Goal: Task Accomplishment & Management: Manage account settings

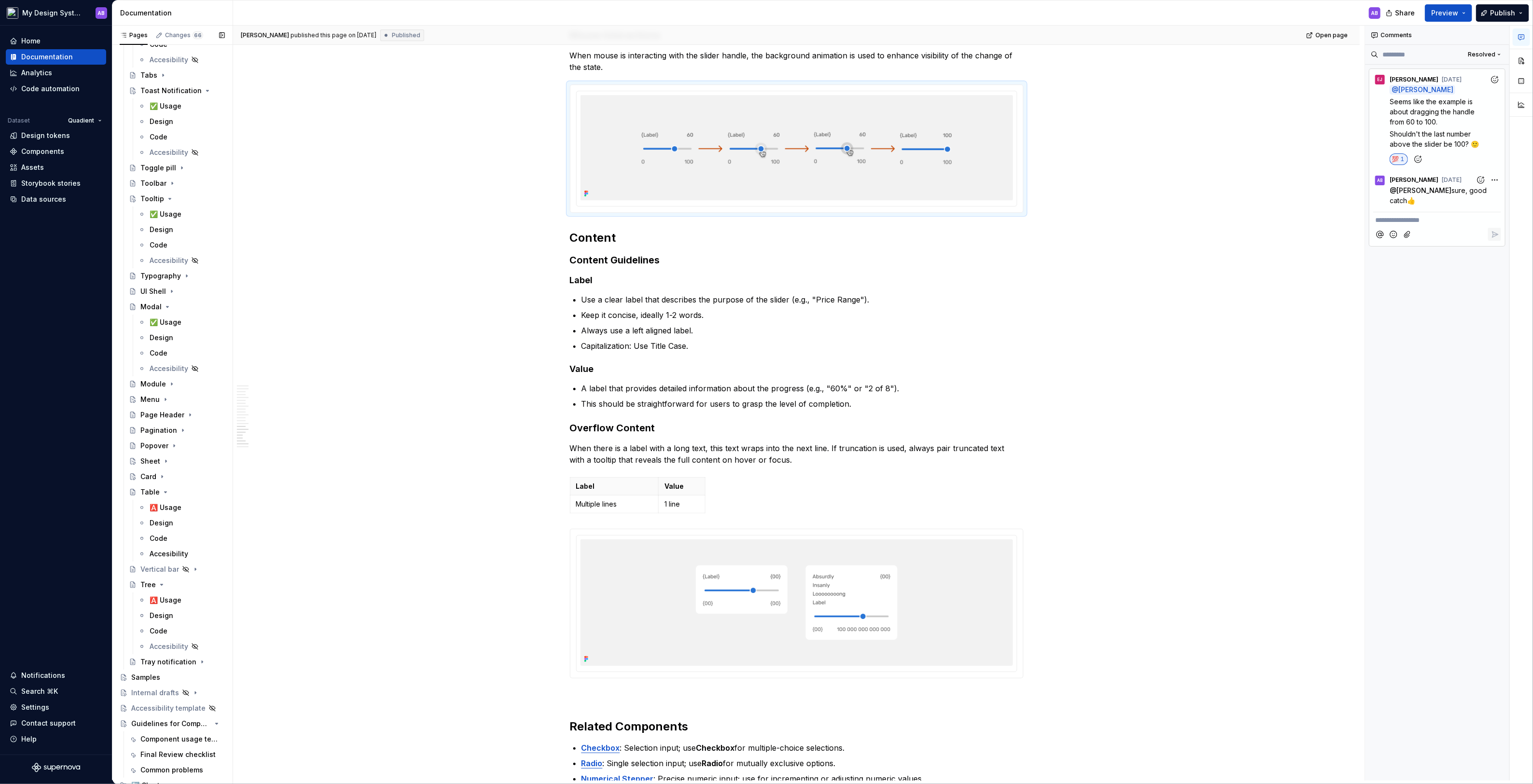
scroll to position [2138, 0]
click at [160, 465] on icon "Page tree" at bounding box center [162, 466] width 8 height 8
click at [168, 481] on div "✅ Usage" at bounding box center [165, 482] width 32 height 10
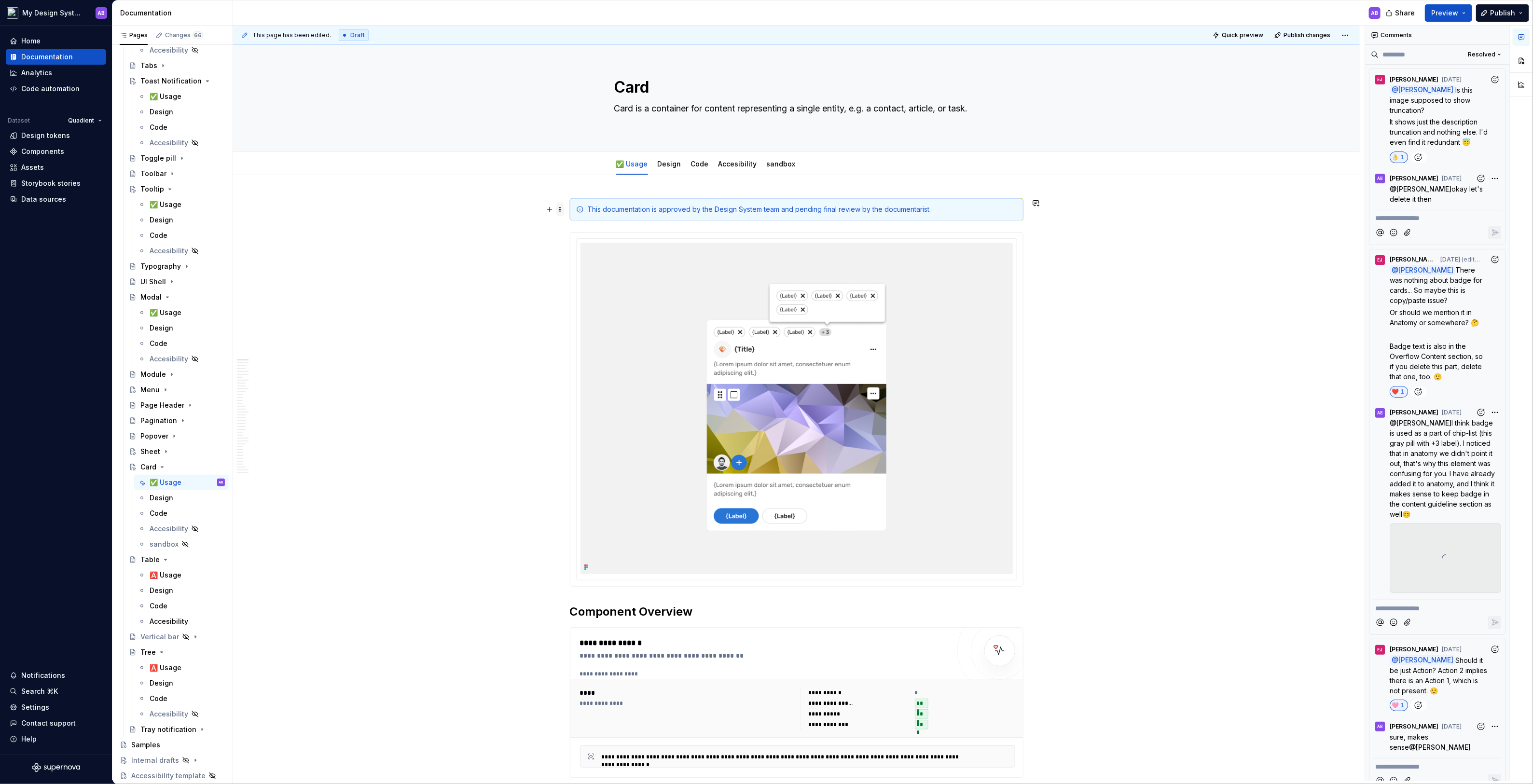
click at [562, 208] on span at bounding box center [560, 209] width 8 height 14
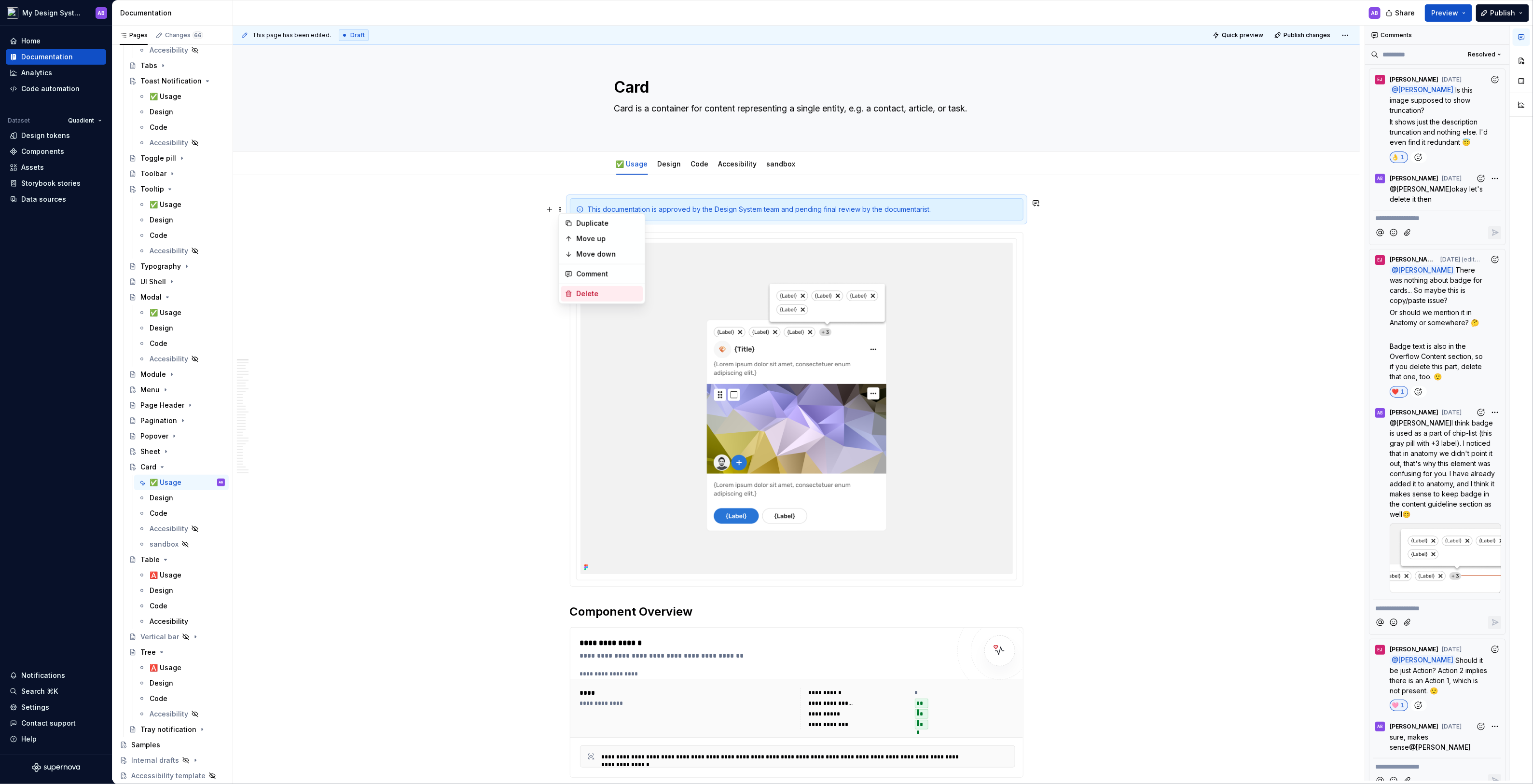
click at [599, 295] on div "Delete" at bounding box center [608, 294] width 62 height 10
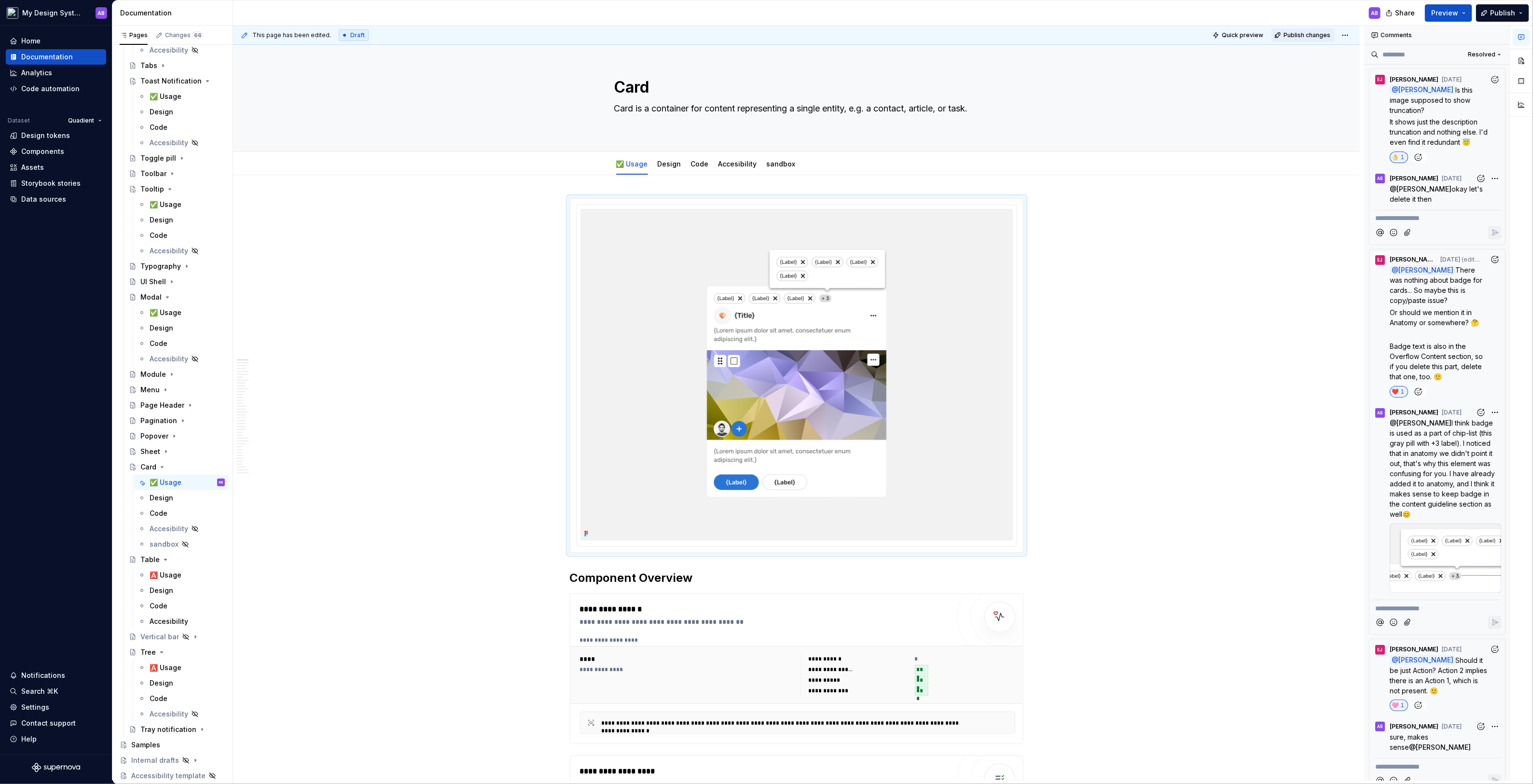
click at [1306, 37] on span "Publish changes" at bounding box center [1307, 35] width 47 height 8
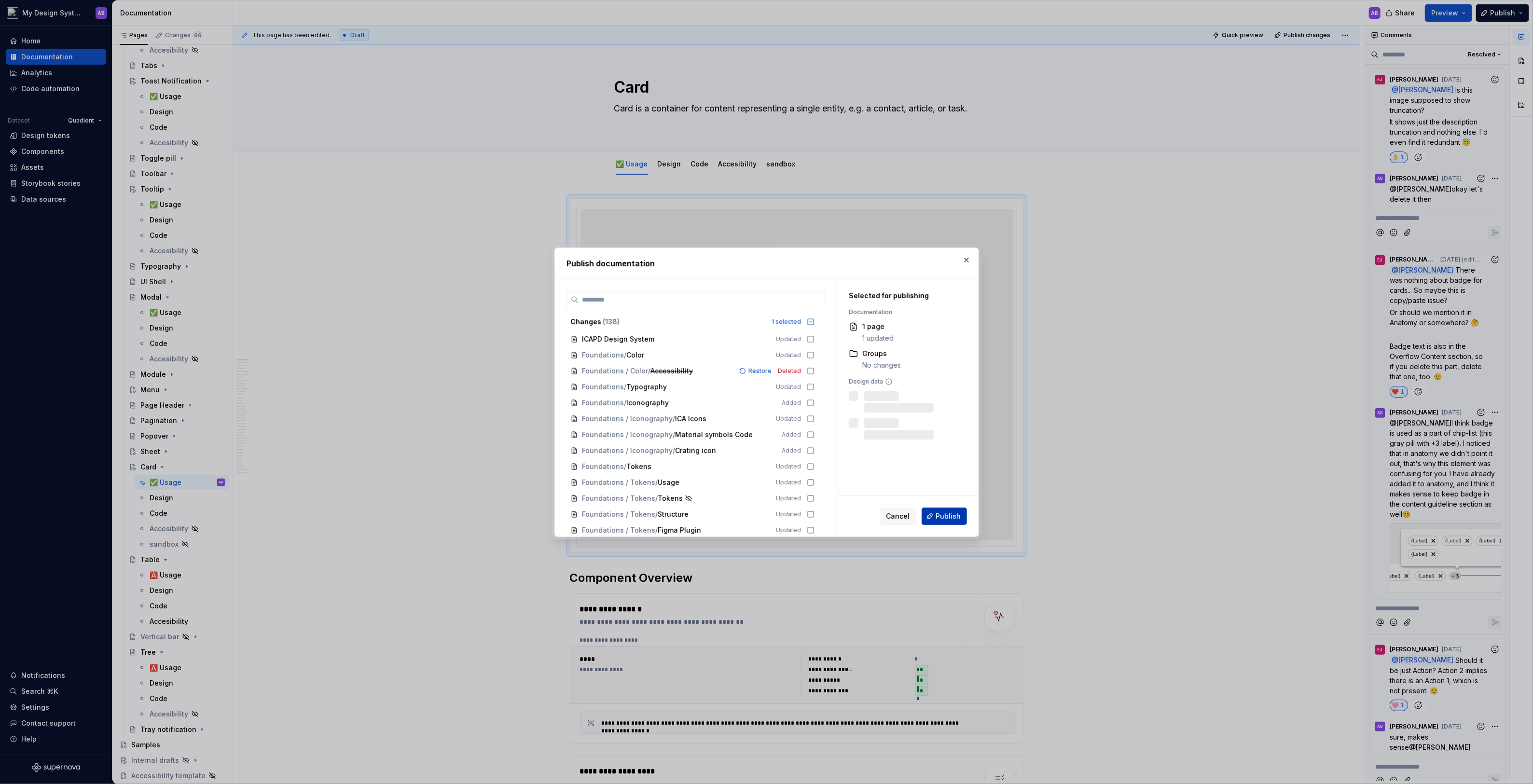
click at [961, 520] on span "Publish" at bounding box center [948, 516] width 25 height 10
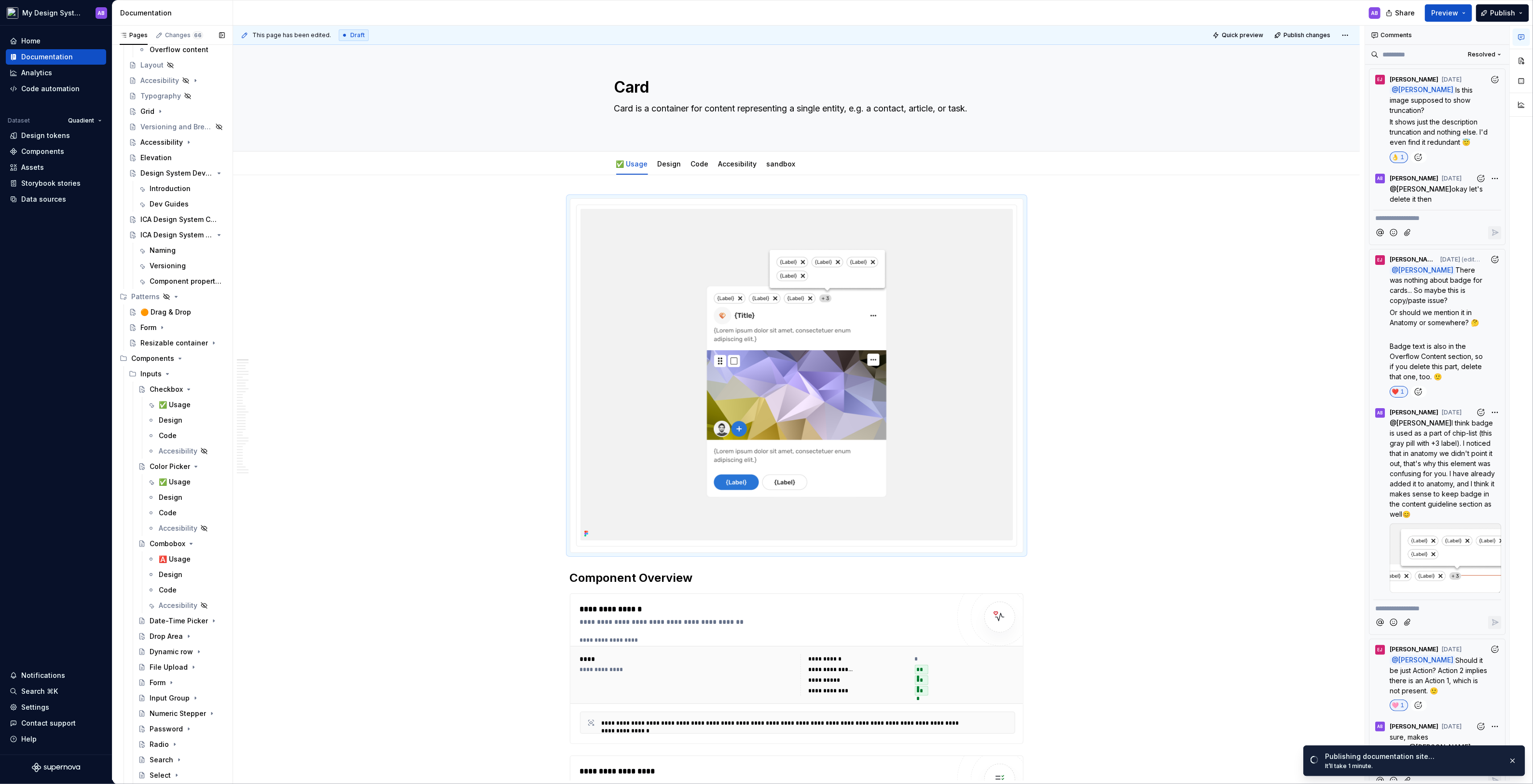
scroll to position [425, 0]
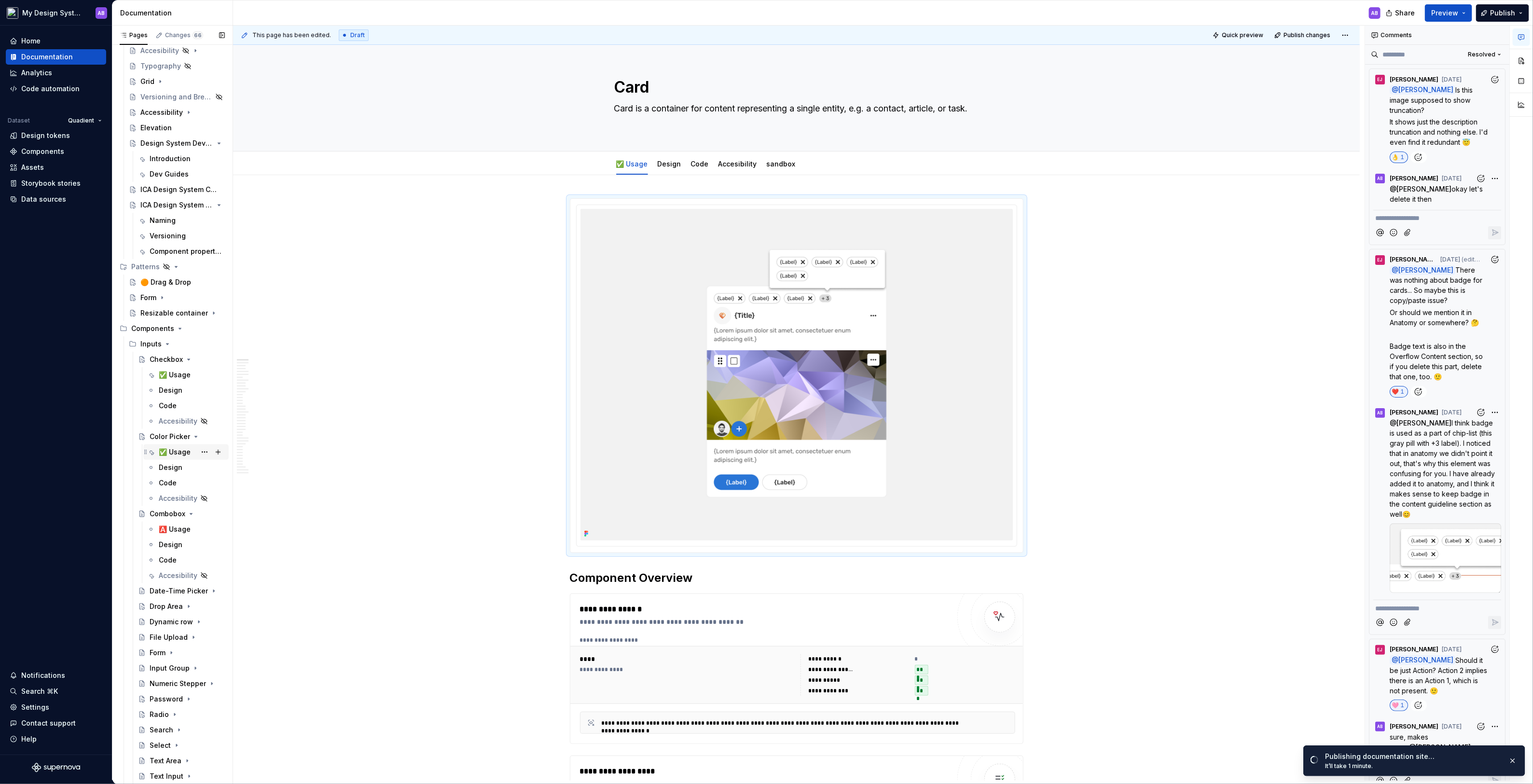
click at [177, 451] on div "✅ Usage" at bounding box center [175, 452] width 32 height 10
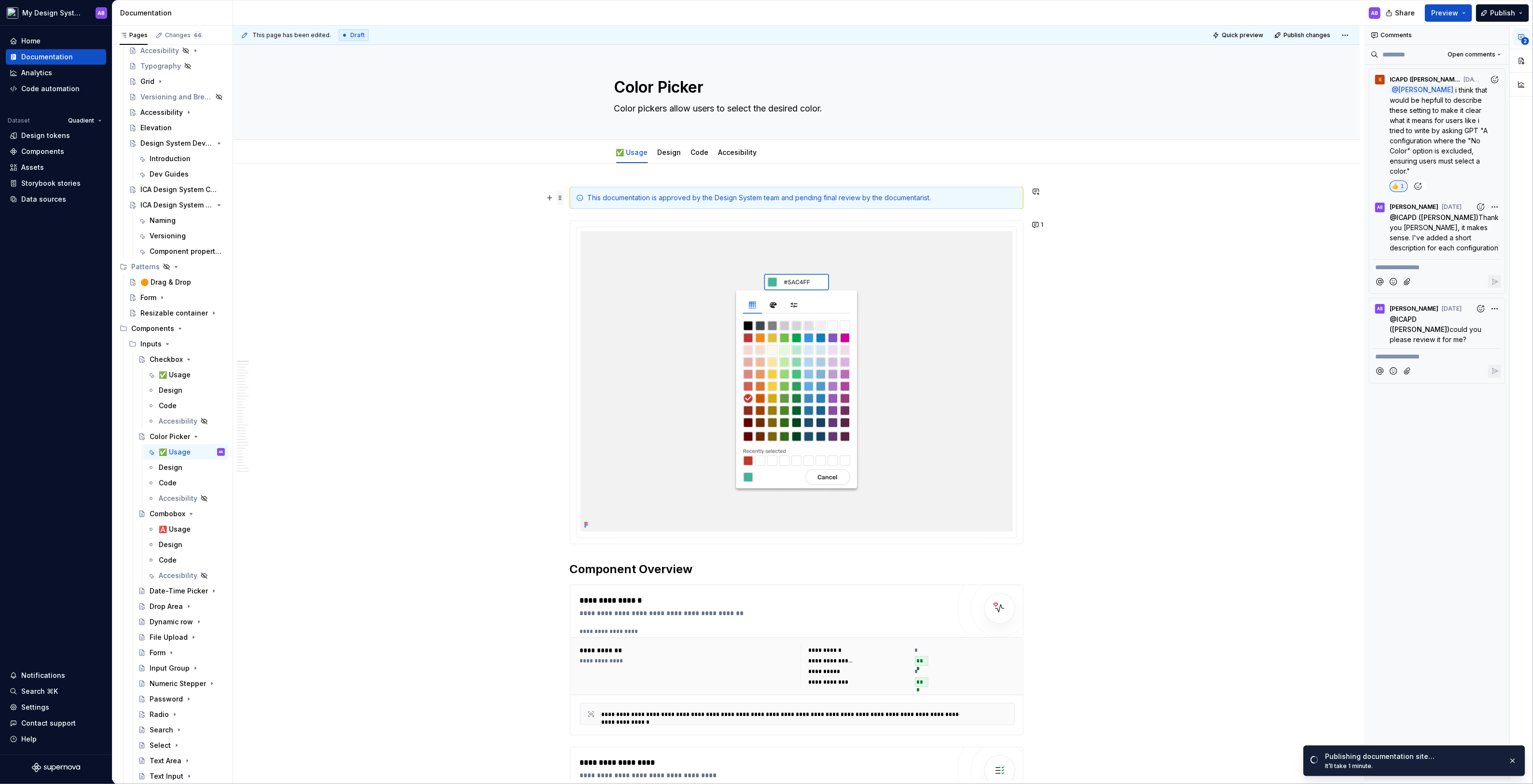
click at [564, 195] on span at bounding box center [560, 197] width 8 height 14
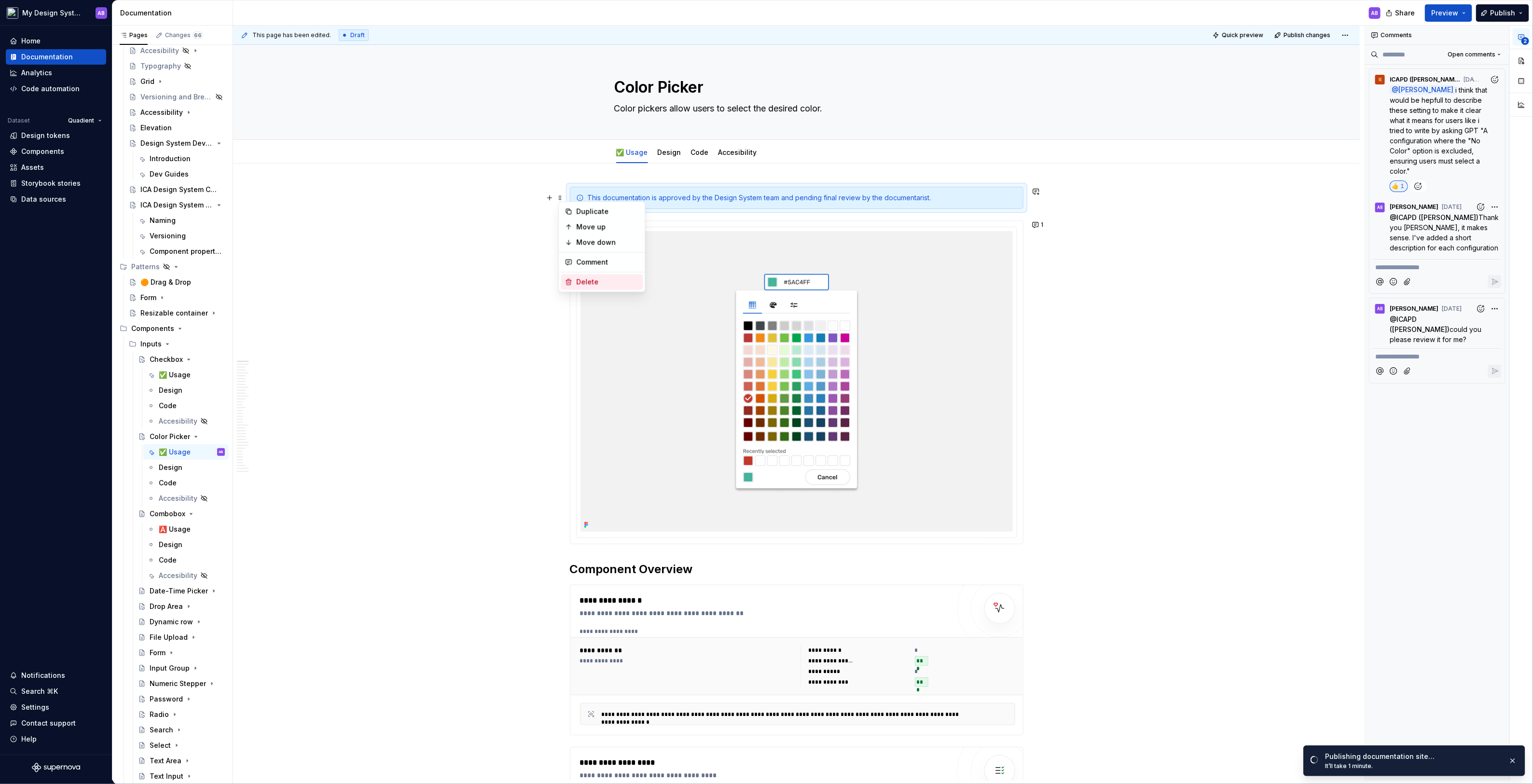
click at [600, 282] on div "Delete" at bounding box center [608, 282] width 62 height 10
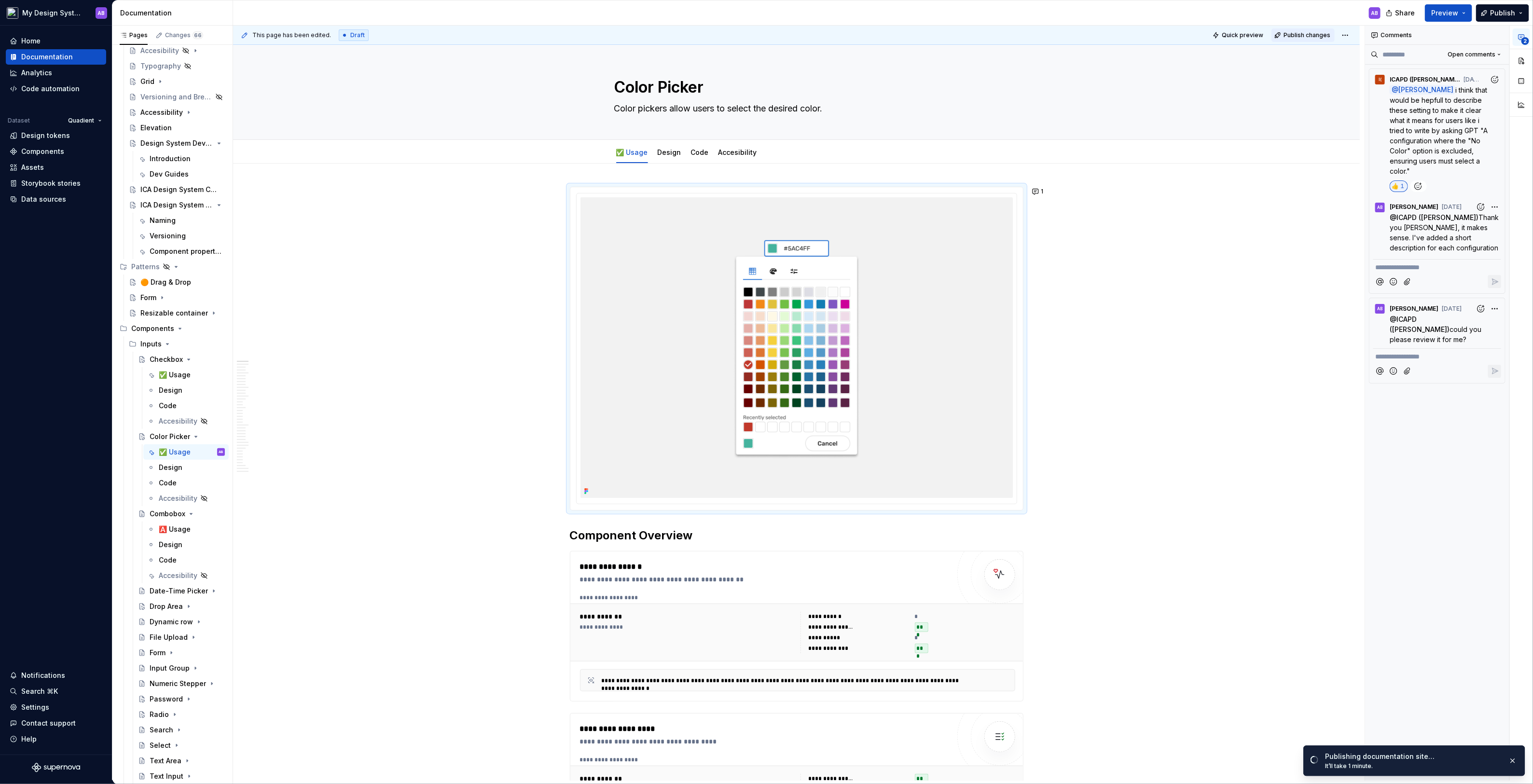
click at [1322, 35] on span "Publish changes" at bounding box center [1307, 35] width 47 height 8
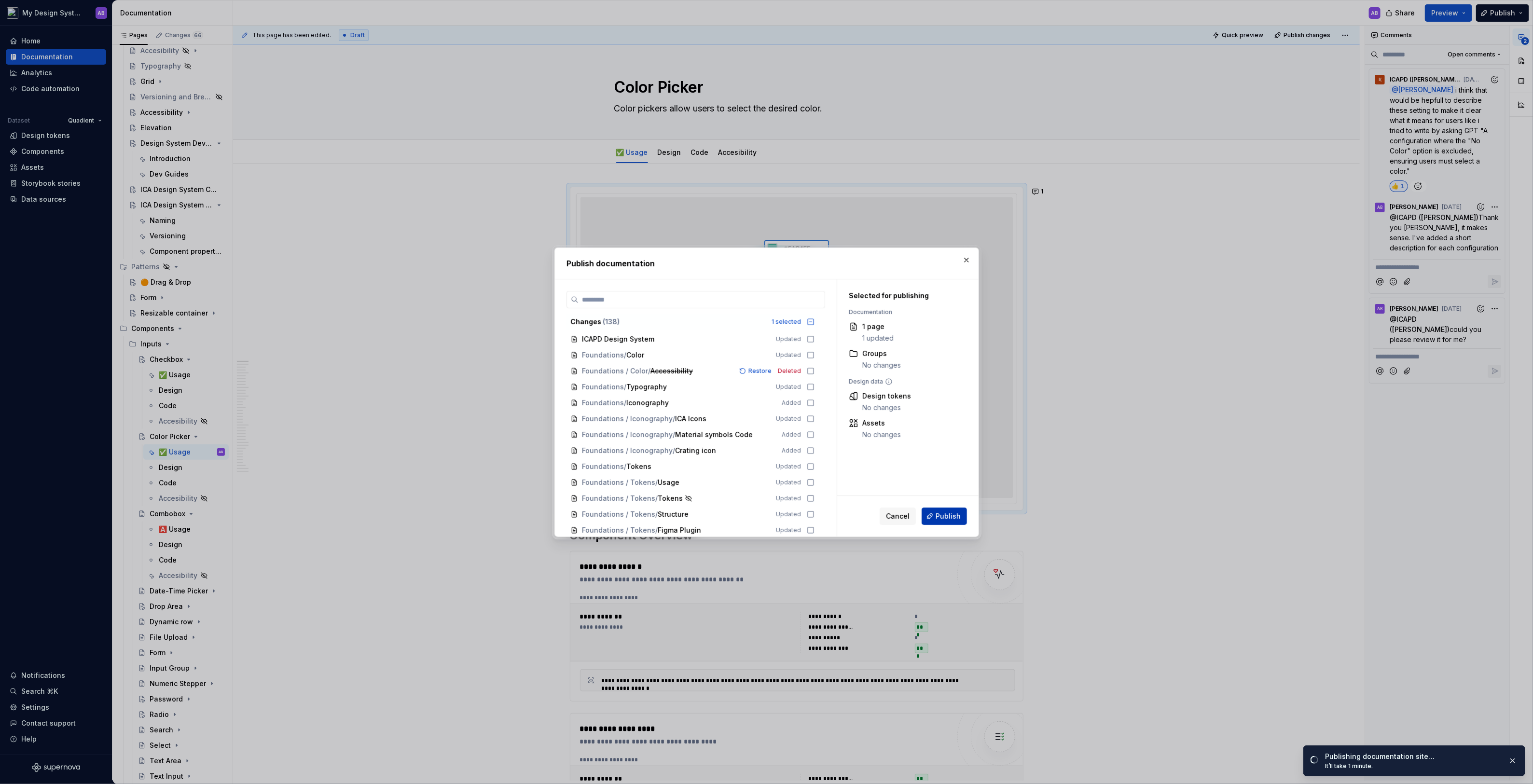
click at [955, 522] on button "Publish" at bounding box center [944, 516] width 45 height 17
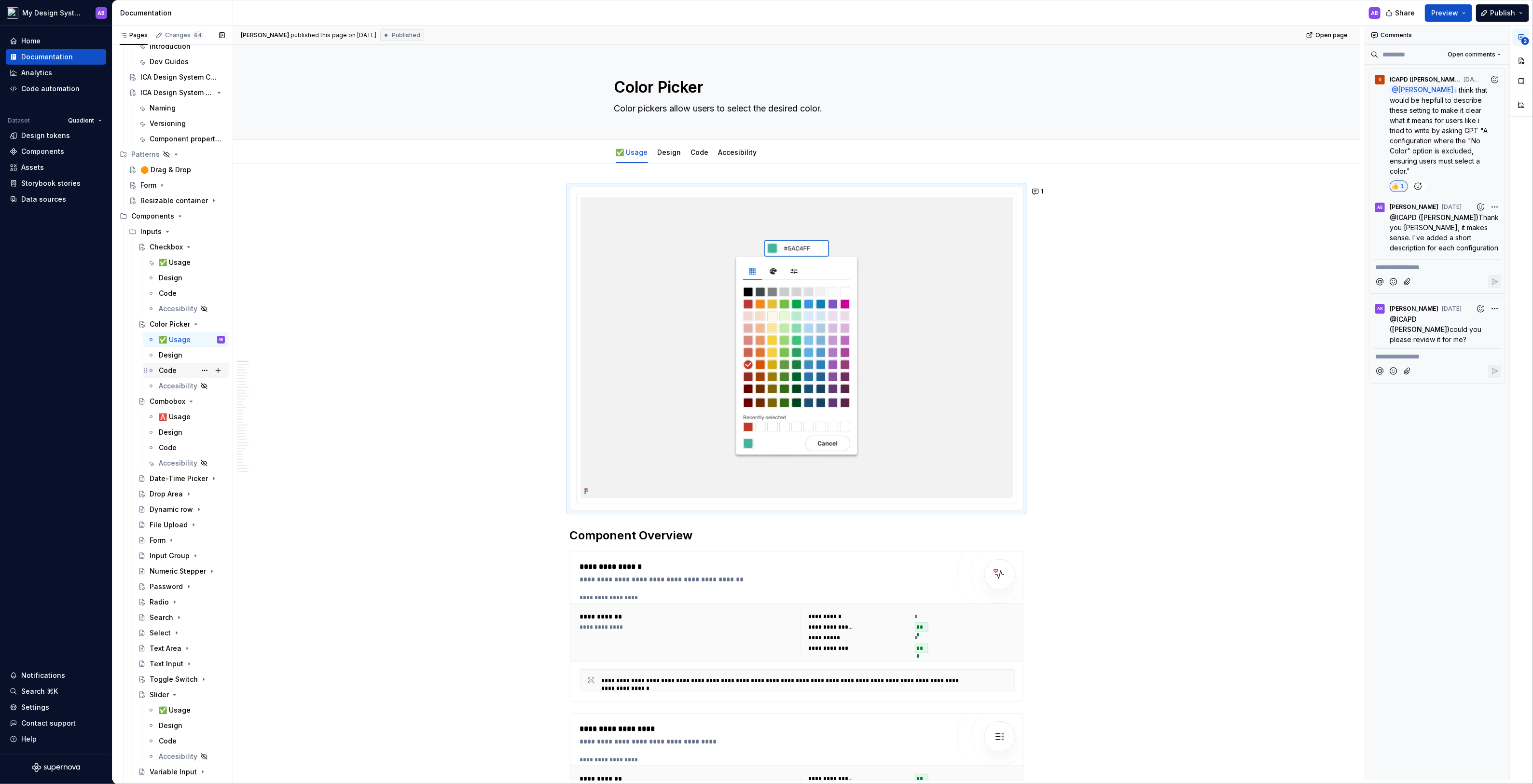
scroll to position [548, 0]
click at [185, 479] on icon "Page tree" at bounding box center [189, 482] width 8 height 8
click at [182, 497] on div "✅ Usage" at bounding box center [175, 498] width 32 height 10
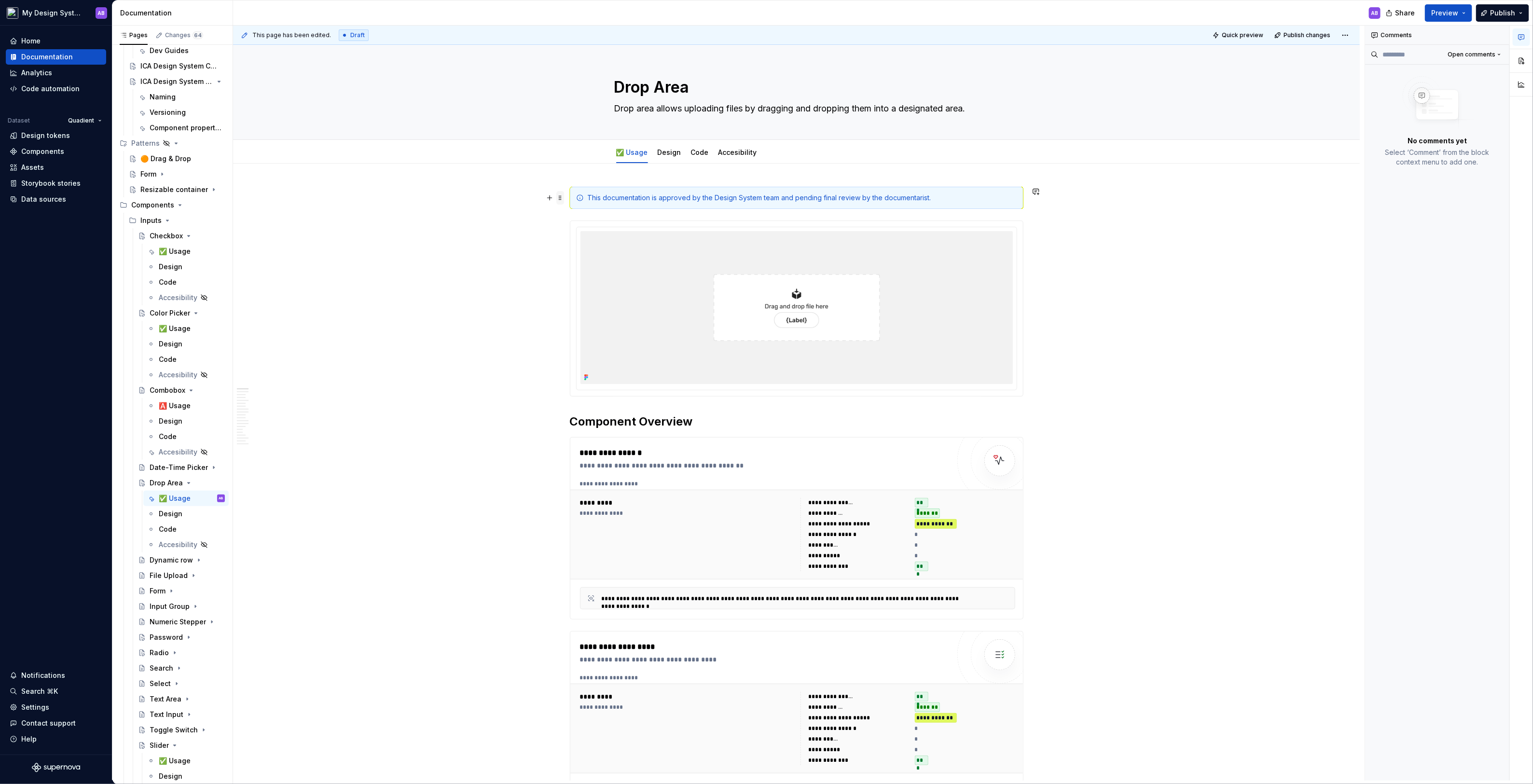
click at [562, 195] on span at bounding box center [560, 197] width 8 height 14
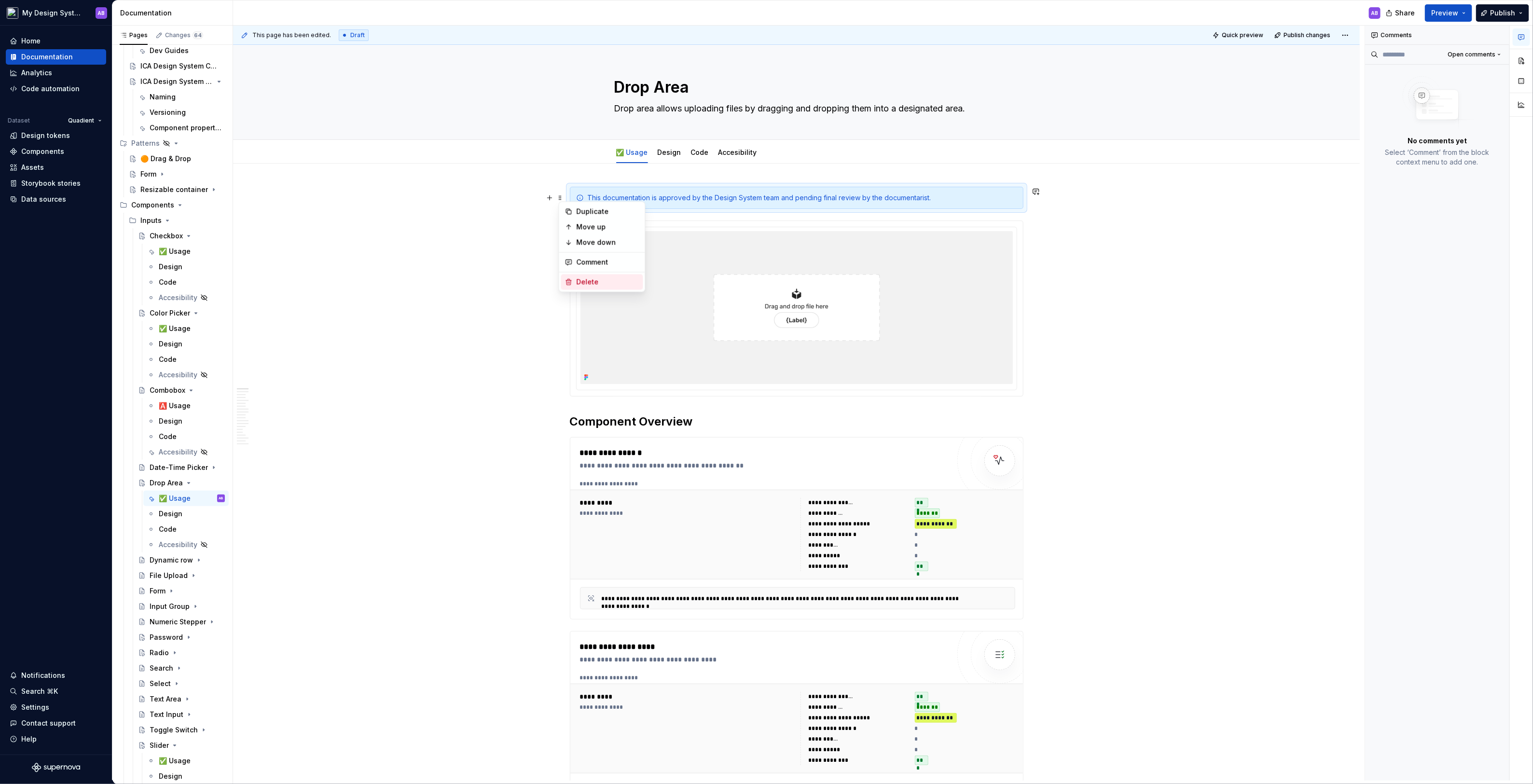
click at [591, 278] on div "Delete" at bounding box center [608, 282] width 62 height 10
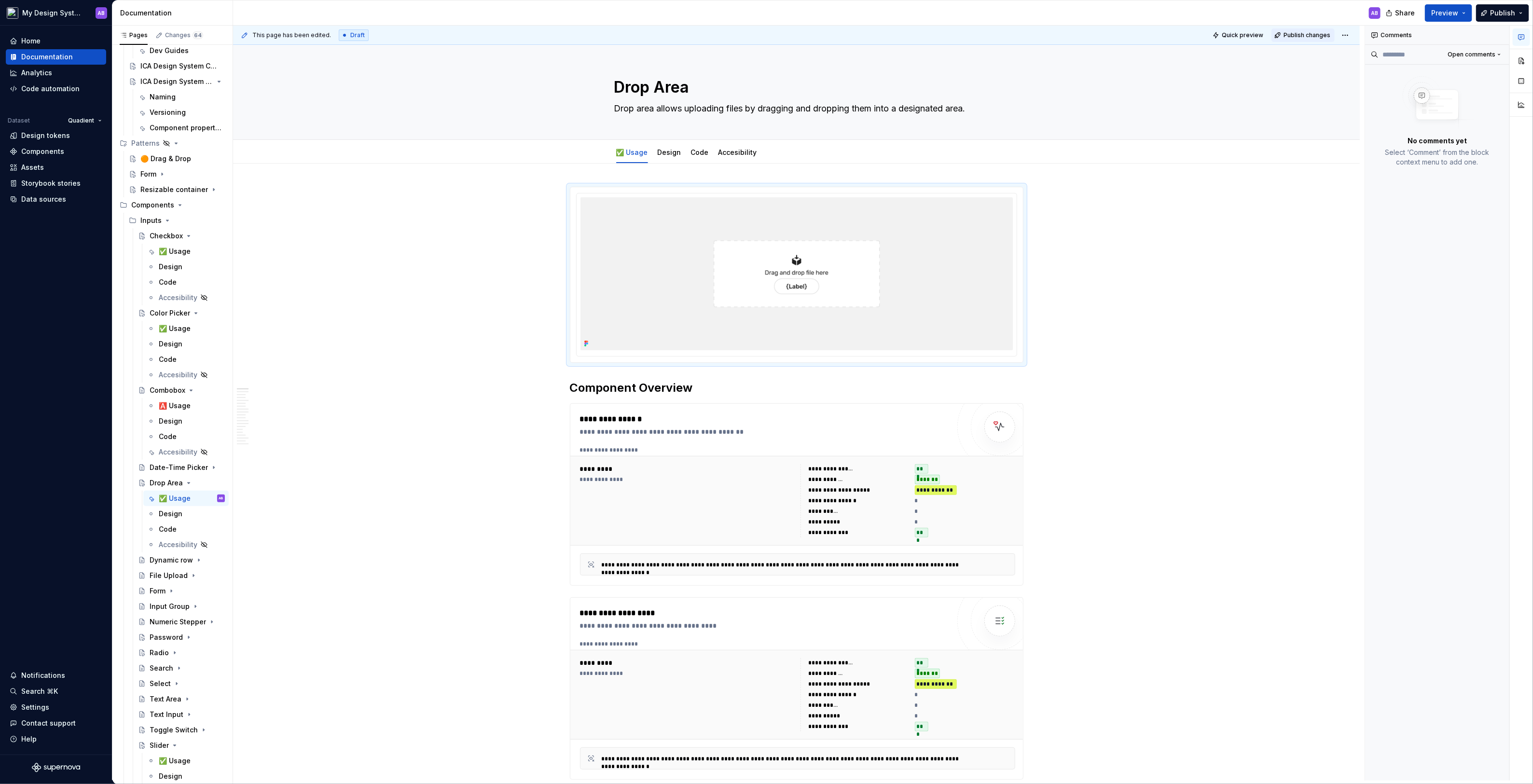
click at [1312, 38] on span "Publish changes" at bounding box center [1307, 35] width 47 height 8
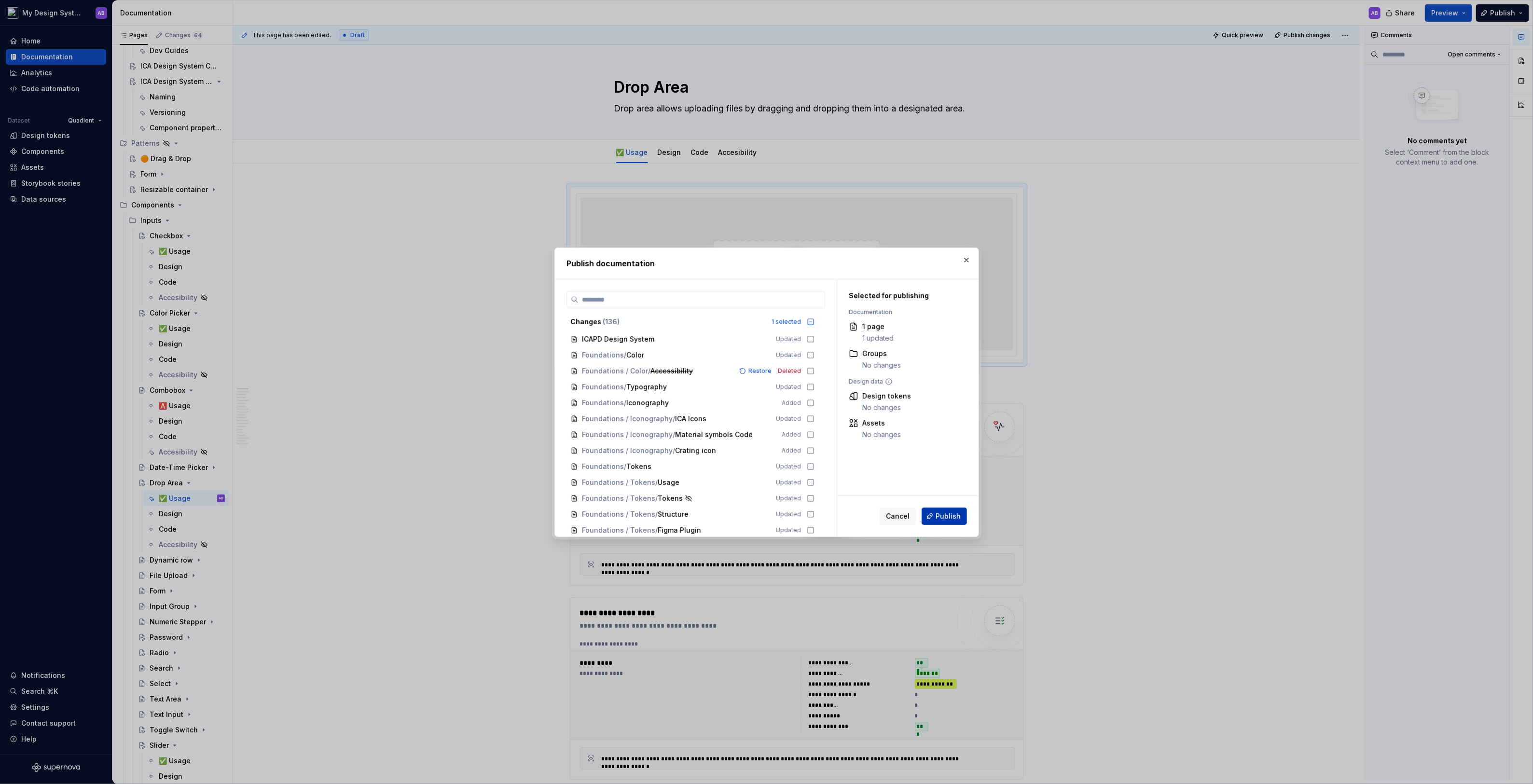
click at [958, 511] on span "Publish" at bounding box center [948, 516] width 25 height 10
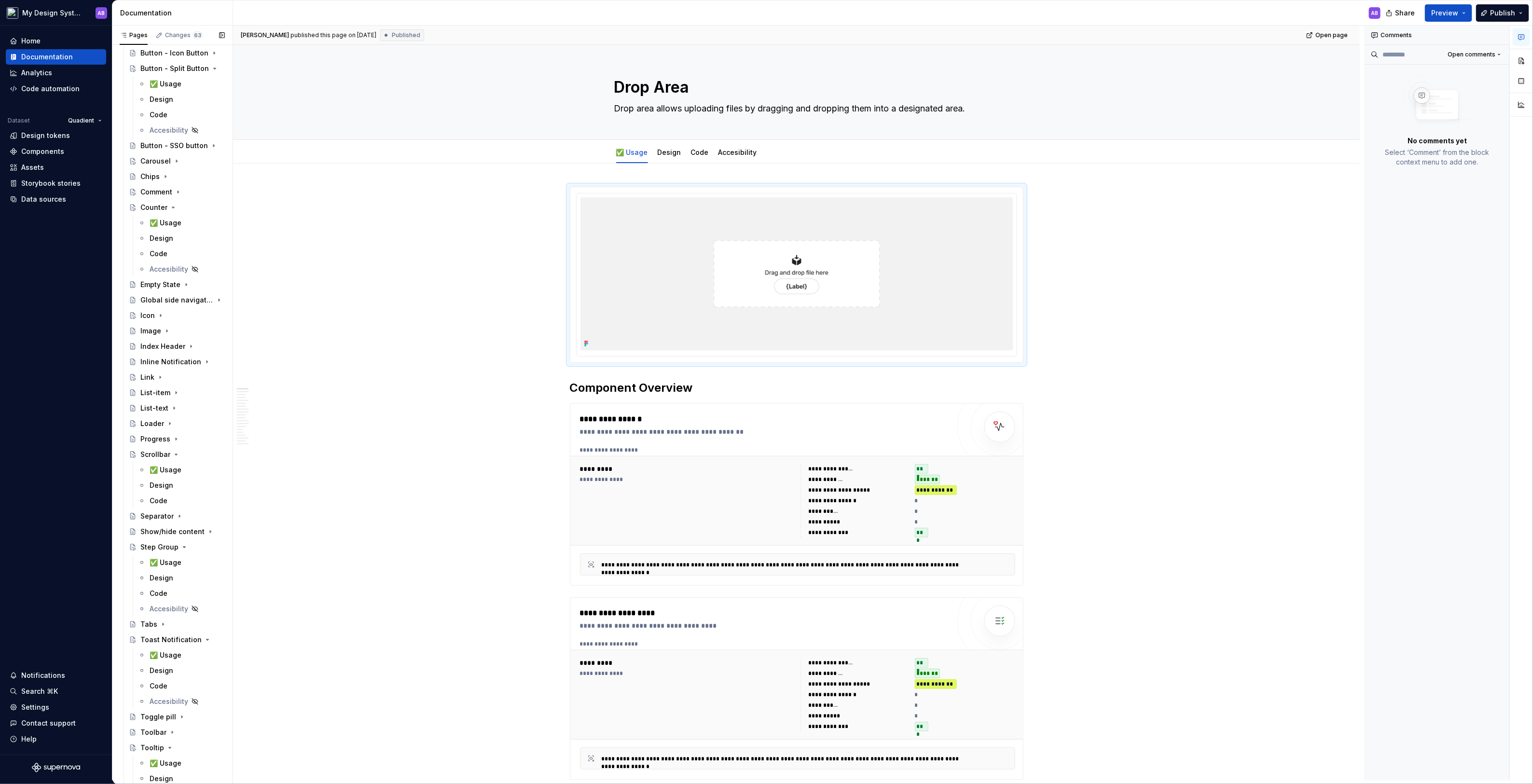
scroll to position [1645, 0]
click at [168, 554] on div "✅ Usage" at bounding box center [165, 559] width 32 height 10
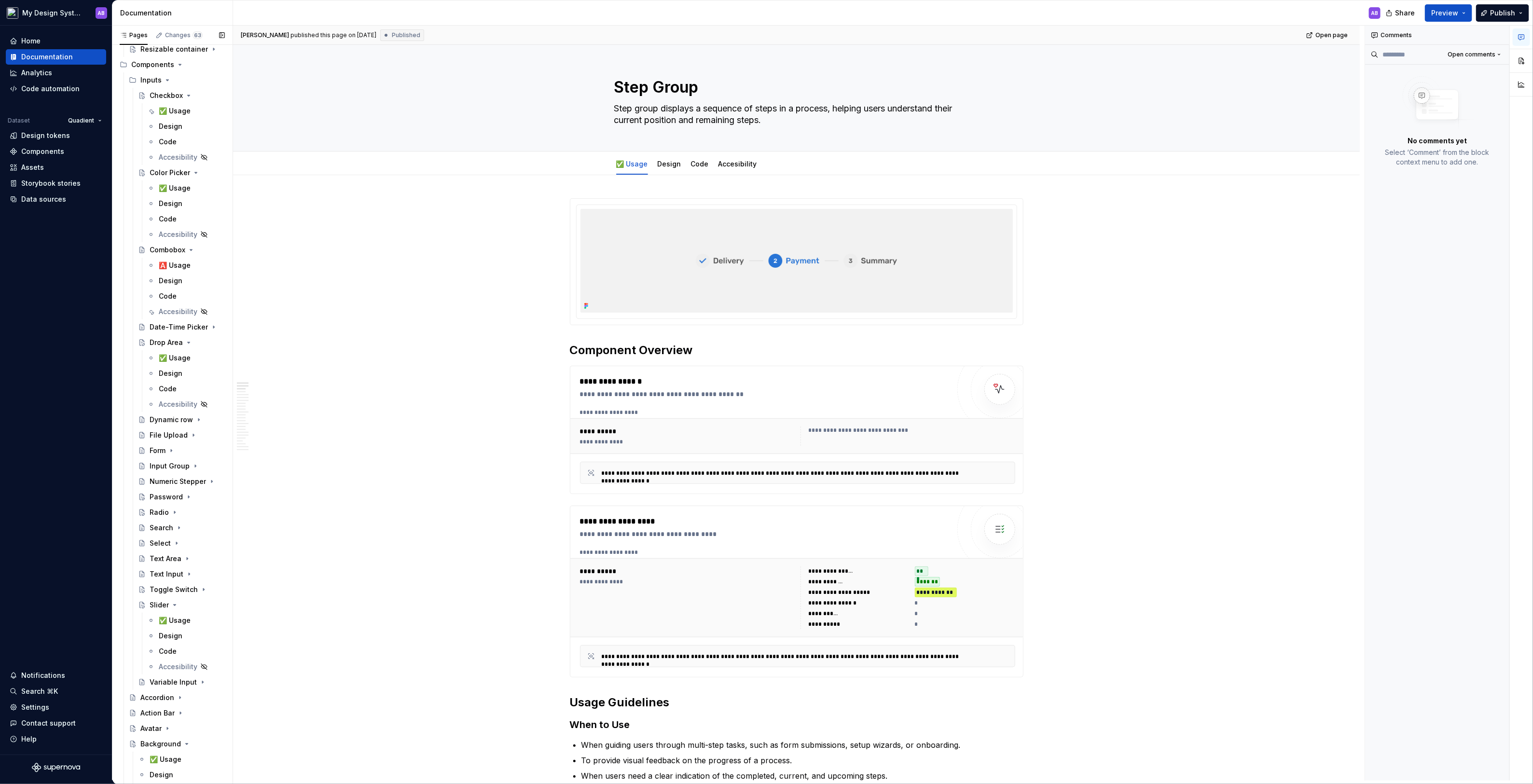
scroll to position [690, 0]
click at [174, 613] on div "✅ Usage" at bounding box center [175, 618] width 32 height 10
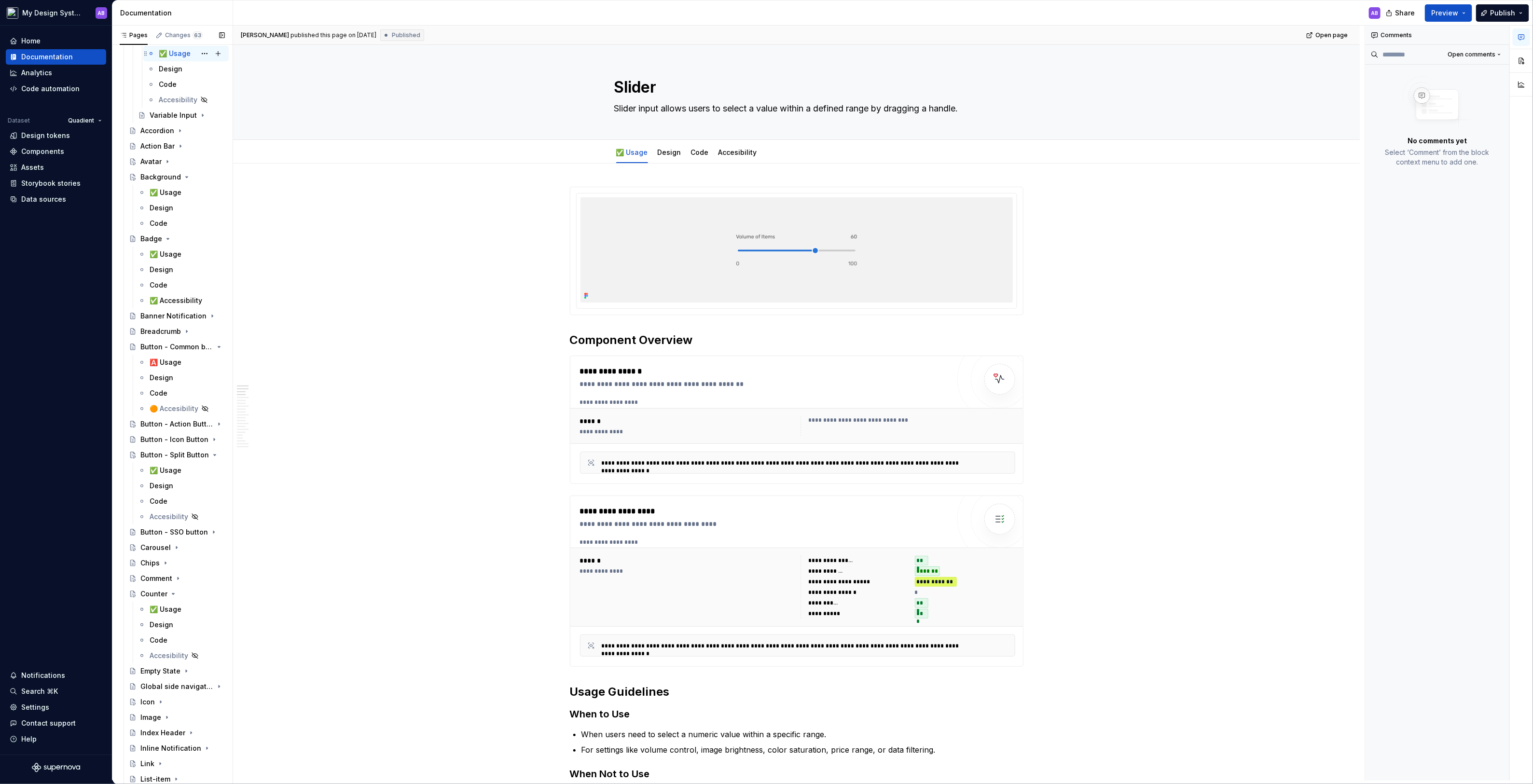
scroll to position [1259, 0]
click at [173, 606] on div "✅ Usage" at bounding box center [165, 605] width 32 height 10
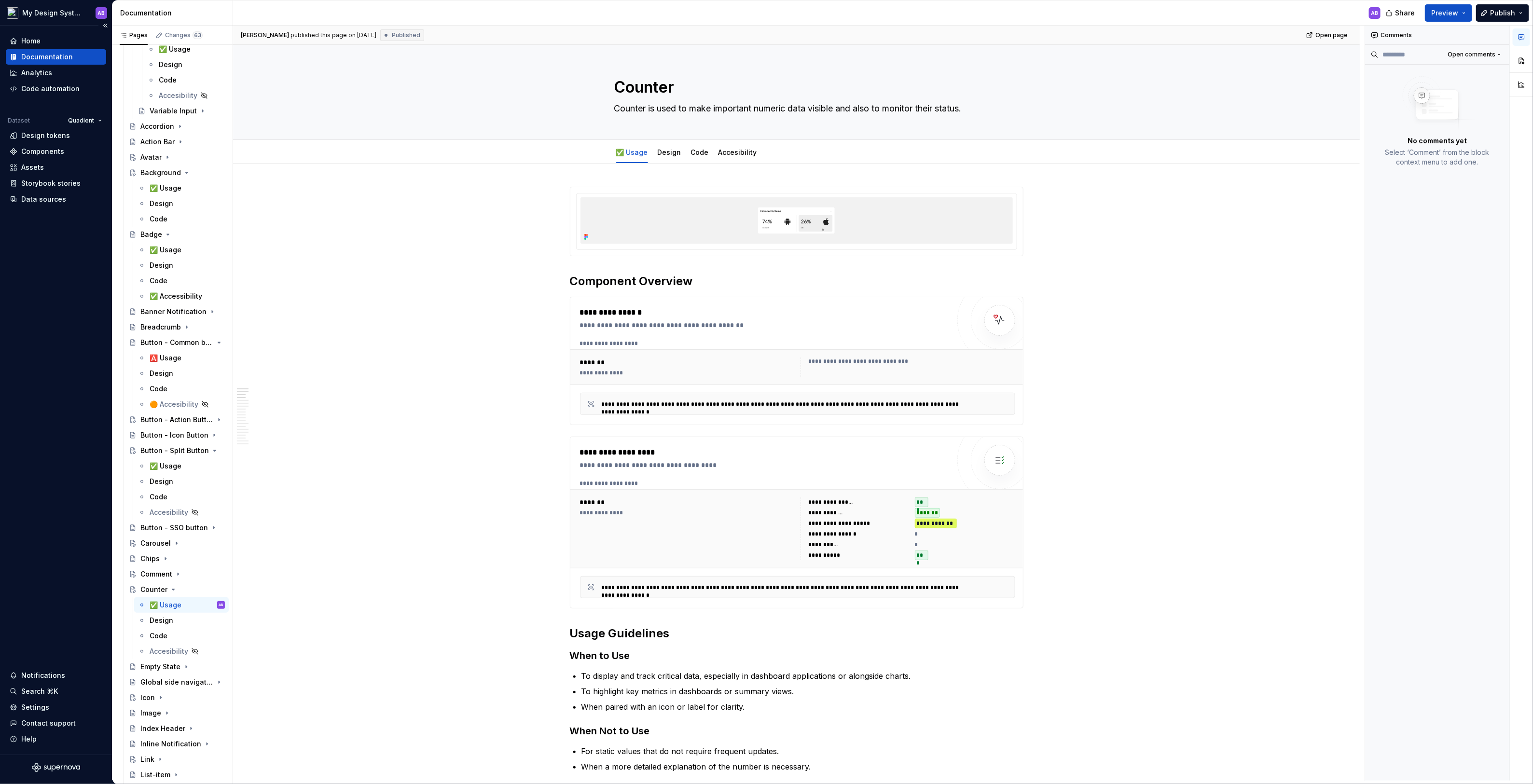
type textarea "*"
